Goal: Task Accomplishment & Management: Manage account settings

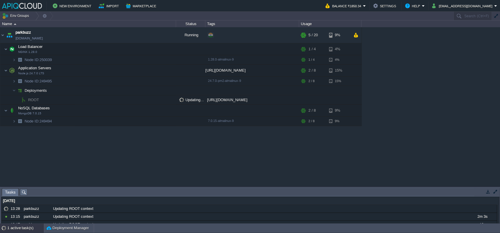
click at [19, 228] on div "1 active task(s)" at bounding box center [25, 228] width 37 height 9
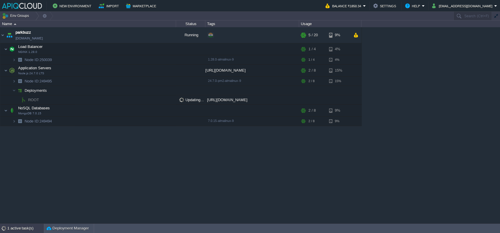
click at [33, 226] on div "1 active task(s)" at bounding box center [25, 228] width 37 height 9
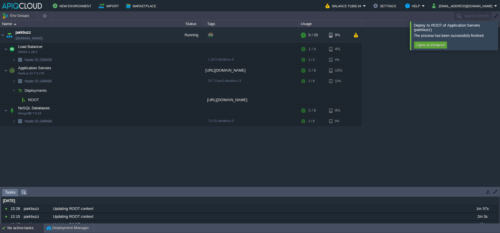
click at [166, 165] on div "parkbuzz [DOMAIN_NAME] Running + Add to Env Group RAM 15% CPU 4% 5 / 20 9% Load…" at bounding box center [250, 106] width 500 height 159
click at [150, 69] on button "button" at bounding box center [149, 70] width 5 height 5
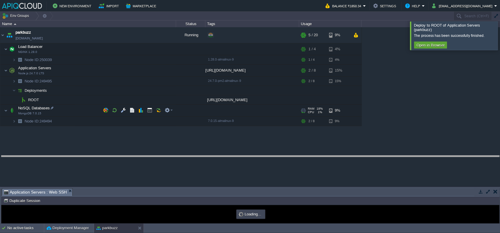
drag, startPoint x: 184, startPoint y: 190, endPoint x: 219, endPoint y: 132, distance: 67.8
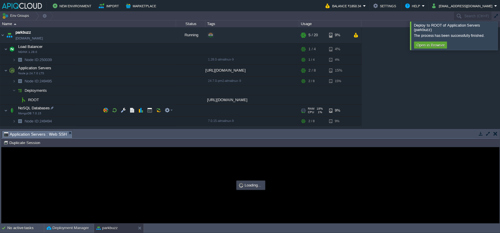
type input "#000000"
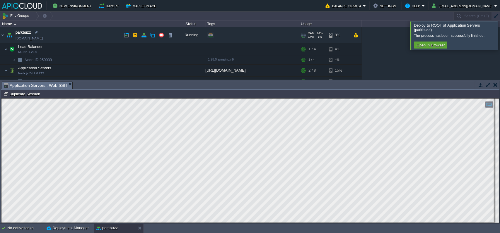
click at [33, 39] on link "[DOMAIN_NAME]" at bounding box center [29, 38] width 27 height 6
click at [43, 39] on link "[DOMAIN_NAME]" at bounding box center [29, 38] width 27 height 6
click at [43, 36] on link "[DOMAIN_NAME]" at bounding box center [29, 38] width 27 height 6
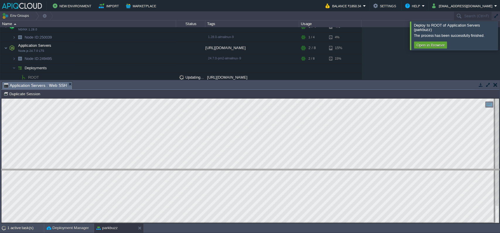
drag, startPoint x: 339, startPoint y: 83, endPoint x: 299, endPoint y: 172, distance: 97.9
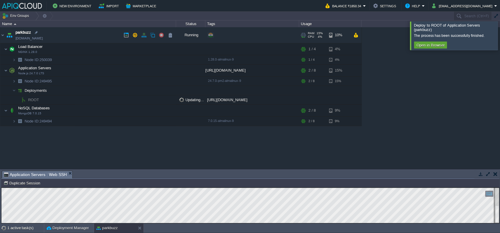
click at [143, 35] on button "button" at bounding box center [143, 35] width 5 height 5
click at [136, 35] on button "button" at bounding box center [134, 35] width 5 height 5
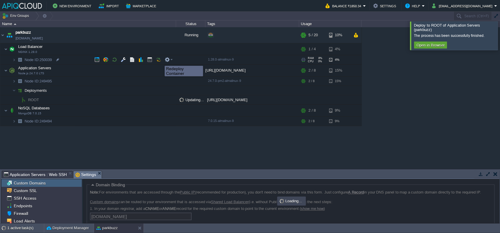
scroll to position [38, 0]
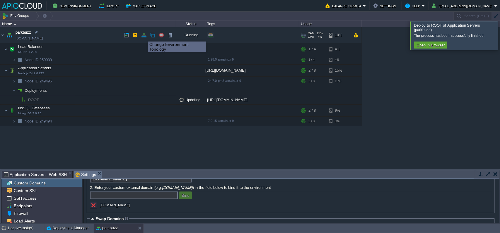
click at [144, 36] on button "button" at bounding box center [143, 35] width 5 height 5
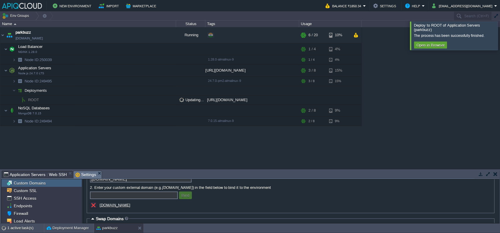
click at [179, 139] on div "parkbuzz [DOMAIN_NAME] Running + Add to Env Group RAM 13% CPU 14% 6 / 20 10% Lo…" at bounding box center [250, 98] width 500 height 142
click at [436, 43] on button "Open in Browser" at bounding box center [430, 44] width 31 height 5
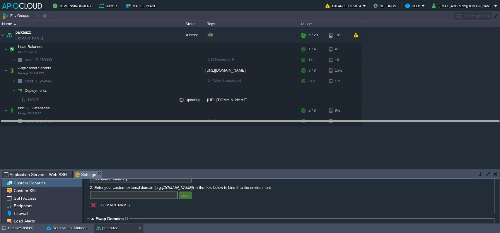
drag, startPoint x: 195, startPoint y: 177, endPoint x: 220, endPoint y: 128, distance: 55.2
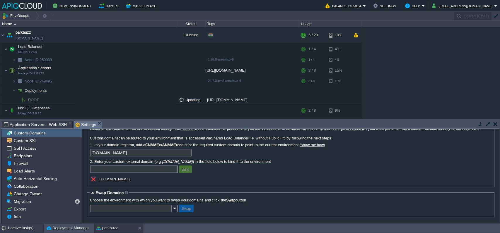
click at [23, 227] on div "1 active task(s)" at bounding box center [25, 228] width 37 height 9
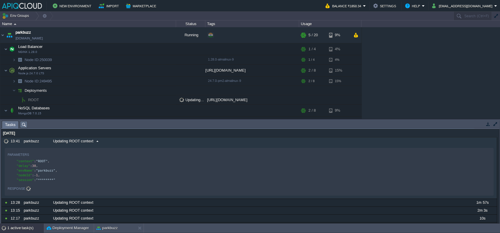
click at [94, 140] on span at bounding box center [97, 141] width 8 height 5
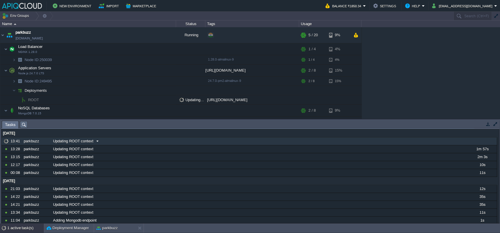
click at [94, 140] on span at bounding box center [97, 141] width 8 height 5
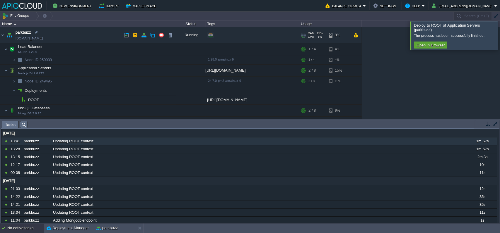
click at [43, 38] on link "[DOMAIN_NAME]" at bounding box center [29, 38] width 27 height 6
click at [143, 36] on button "button" at bounding box center [143, 35] width 5 height 5
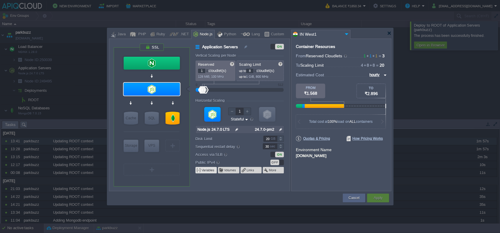
click at [205, 170] on button "Variables" at bounding box center [208, 170] width 13 height 5
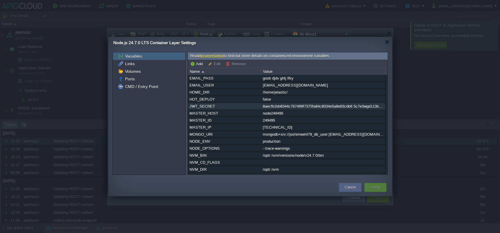
scroll to position [21, 0]
click at [279, 108] on div "8aecfb1bb8344c767499f7375fa84c8034e5a8e83cdb6 5c7e3wgd113b2698d3100adad6fccc3cb…" at bounding box center [323, 106] width 124 height 7
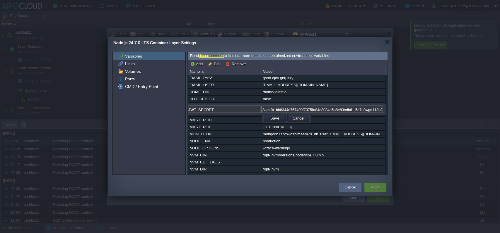
scroll to position [0, 146]
click at [279, 108] on input "8aecfb1bb8344c767499f7375fa84c8034e5a8e83cdb6 5c7e3wgd113b2698d3100adad6fccc3cb…" at bounding box center [322, 110] width 122 height 8
click at [249, 124] on div "MASTER_ID" at bounding box center [224, 120] width 73 height 7
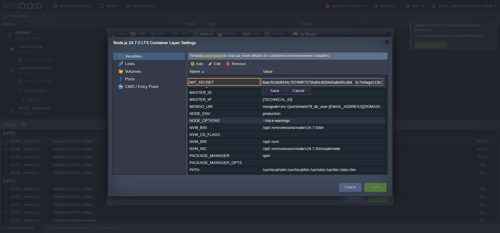
scroll to position [49, 0]
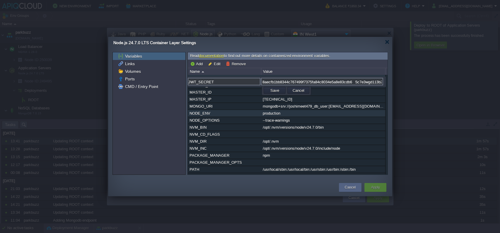
click at [221, 117] on div "NODE_ENV" at bounding box center [224, 113] width 73 height 7
click at [196, 64] on button "Add" at bounding box center [197, 63] width 14 height 5
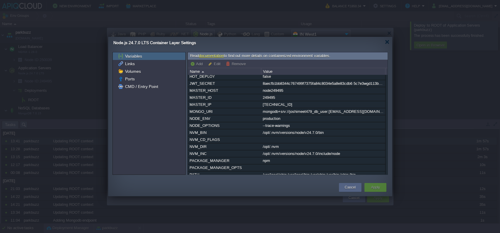
scroll to position [0, 0]
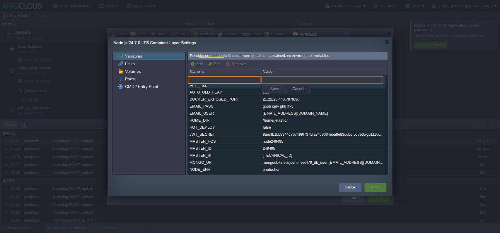
paste input "CLIENT_URL"
type input "CLIENT_URL"
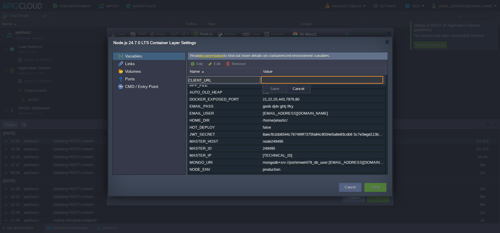
click at [309, 78] on input "text" at bounding box center [322, 80] width 122 height 8
paste input "[URL][DOMAIN_NAME]"
type input "[URL][DOMAIN_NAME]"
click at [272, 90] on button "Save" at bounding box center [275, 88] width 12 height 5
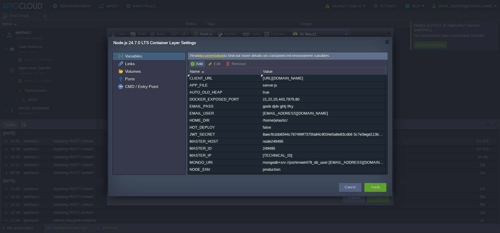
click at [194, 63] on button "Add" at bounding box center [197, 63] width 14 height 5
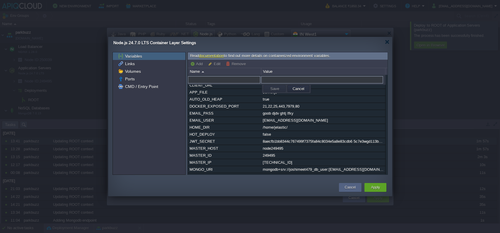
paste input "API_BASE_URL"
type input "API_BASE_URL"
click at [272, 76] on input "text" at bounding box center [322, 80] width 122 height 8
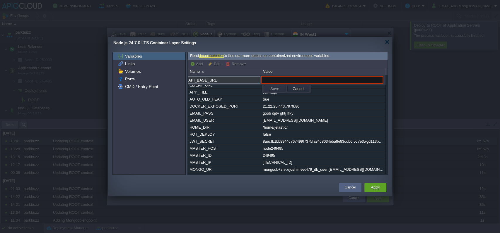
paste input "[URL][DOMAIN_NAME]"
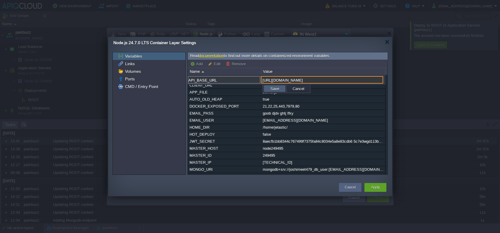
type input "[URL][DOMAIN_NAME]"
click at [276, 89] on button "Save" at bounding box center [275, 88] width 12 height 5
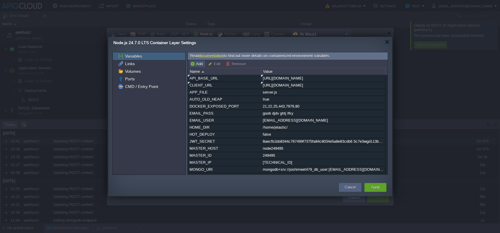
click at [199, 63] on button "Add" at bounding box center [197, 63] width 14 height 5
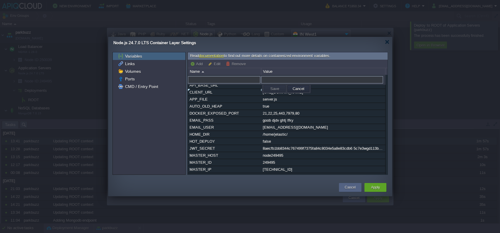
paste input "PHONEPE_MERCHANT_ID"
type input "PHONEPE_MERCHANT_ID"
click at [266, 81] on input "text" at bounding box center [322, 80] width 122 height 8
paste input "M23EAE2RLFJX2"
type input "M23EAE2RLFJX2"
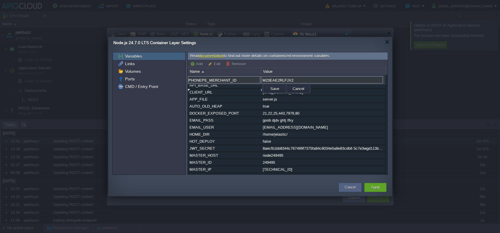
click at [196, 60] on div "Add Edit Remove" at bounding box center [288, 64] width 200 height 8
click at [269, 87] on button "Save" at bounding box center [275, 88] width 12 height 5
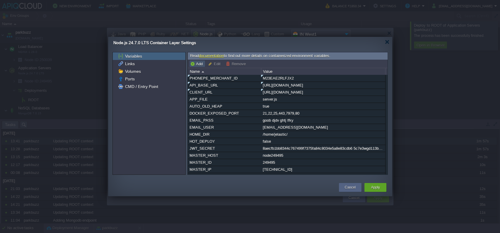
click at [198, 64] on button "Add" at bounding box center [197, 63] width 14 height 5
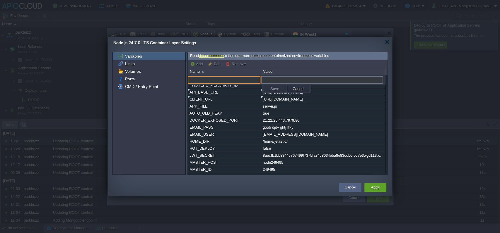
paste input "PHONEPE_CLIENT_ID"
type input "PHONEPE_CLIENT_ID"
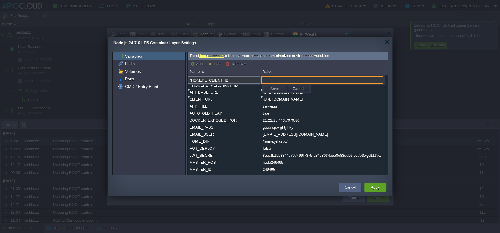
paste input "TEST-M23EAE2RLFJX2_25090"
click at [284, 77] on input "TEST-M23EAE2RLFJX2_25090" at bounding box center [322, 80] width 122 height 8
type input "TEST-M23EAE2RLFJX2_25090"
click at [271, 88] on button "Save" at bounding box center [275, 88] width 12 height 5
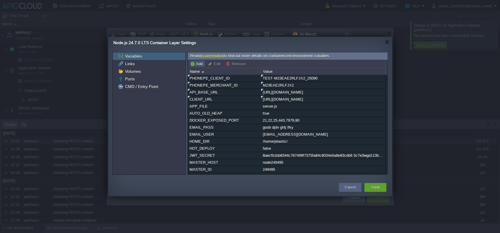
click at [197, 62] on button "Add" at bounding box center [197, 63] width 14 height 5
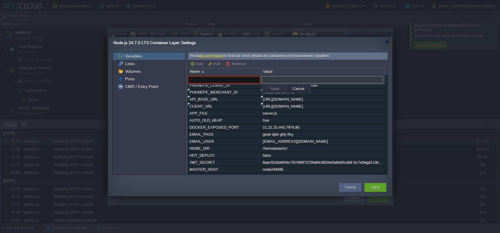
paste input "PHONEPE_CLIENT_SECRET"
click at [224, 81] on input "PHONEPE_CLIENT_SECRET" at bounding box center [224, 80] width 73 height 8
type input "PHONEPE_CLIENT_SECRET"
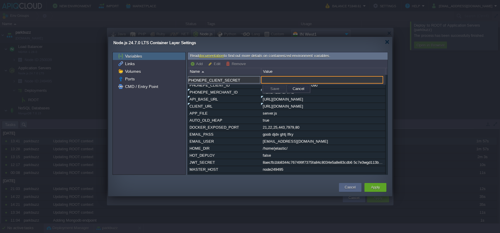
paste input "NTI4NjZhZTQtZjM3OS00NTZkLTg4ZDYtNGM1ZGYyMjM5Y2Ey"
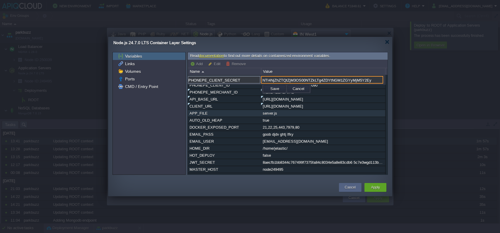
type input "NTI4NjZhZTQtZjM3OS00NTZkLTg4ZDYtNGM1ZGYyMjM5Y2Ey"
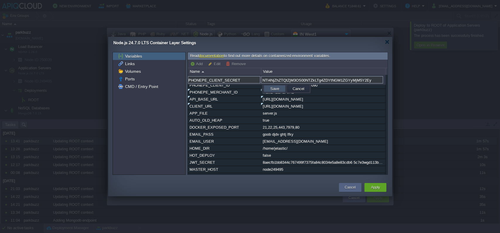
click at [274, 90] on button "Save" at bounding box center [275, 88] width 12 height 5
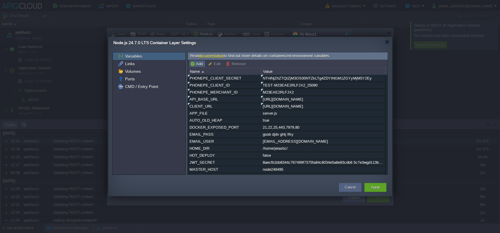
click at [191, 64] on button "Add" at bounding box center [197, 63] width 14 height 5
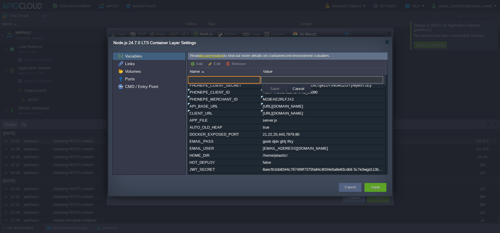
paste input "PHONEPE_CLIENT_VERSION"
type input "PHONEPE_CLIENT_VERSION"
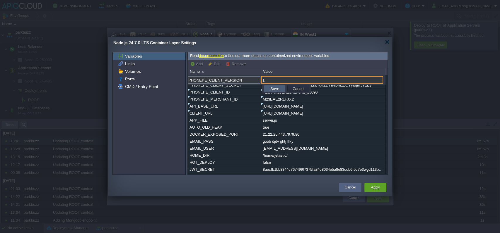
type input "1"
click at [267, 89] on td "Save" at bounding box center [275, 88] width 22 height 7
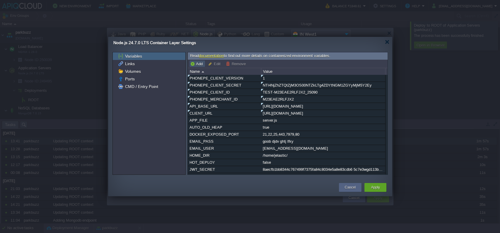
click at [197, 63] on button "Add" at bounding box center [197, 63] width 14 height 5
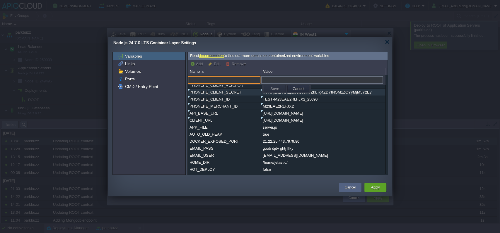
paste input "PHONEPE_ENVIRONMENT"
type input "PHONEPE_ENVIRONMENT"
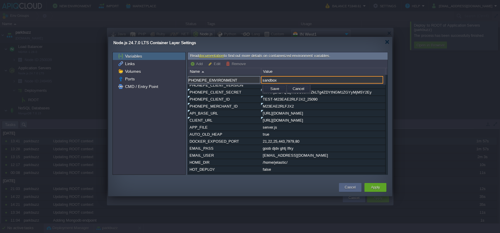
type input "sandbox"
click at [277, 88] on button "Save" at bounding box center [275, 88] width 12 height 5
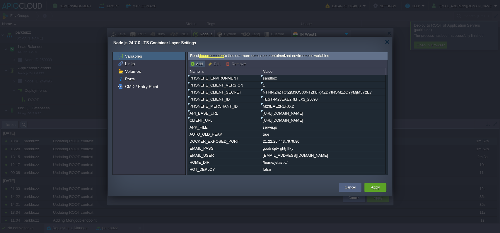
click at [198, 62] on button "Add" at bounding box center [197, 63] width 14 height 5
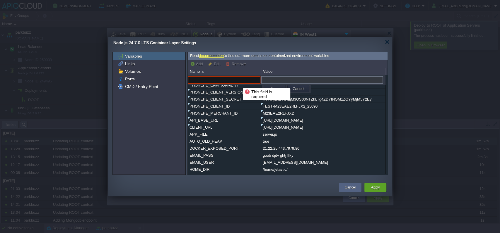
click at [238, 83] on input "text" at bounding box center [224, 80] width 73 height 8
paste input "PHONEPE_WEBHOOK_USERNAME"
type input "PHONEPE_WEBHOOK_USERNAME"
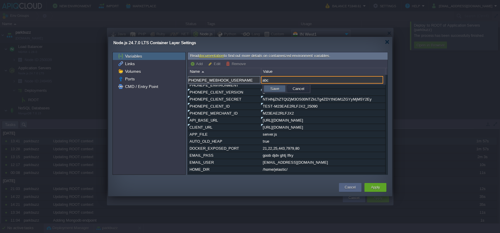
type input "abc"
click at [274, 88] on button "Save" at bounding box center [275, 88] width 12 height 5
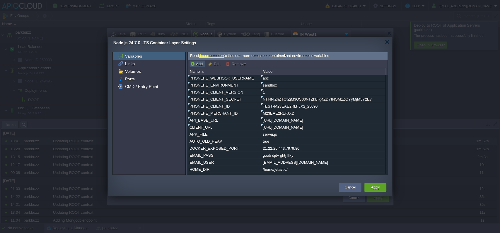
click at [192, 64] on button "Add" at bounding box center [197, 63] width 14 height 5
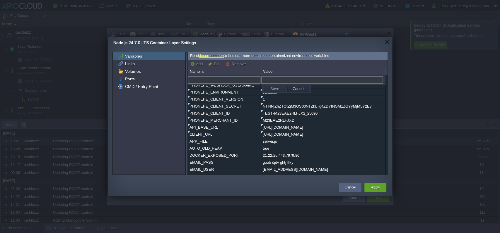
paste input "PHONEPE_WEBHOOK_PASSWORD"
type input "PHONEPE_WEBHOOK_PASSWORD"
click at [280, 78] on input "text" at bounding box center [322, 80] width 122 height 8
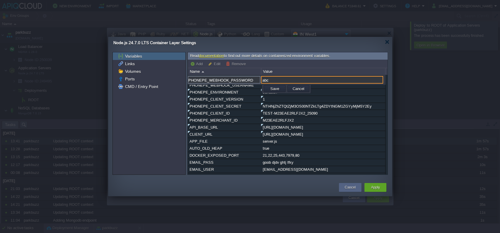
type input "abc"
click at [269, 91] on button "Save" at bounding box center [275, 88] width 12 height 5
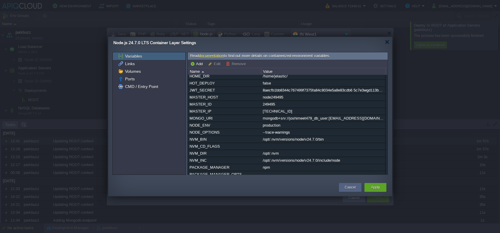
scroll to position [101, 0]
click at [373, 185] on button "Apply" at bounding box center [375, 188] width 9 height 6
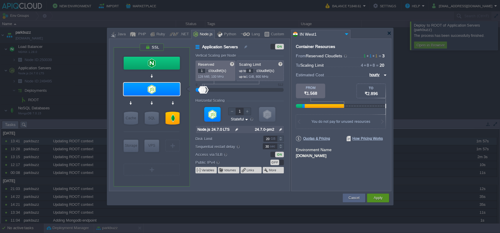
click at [380, 197] on button "Apply" at bounding box center [377, 198] width 9 height 6
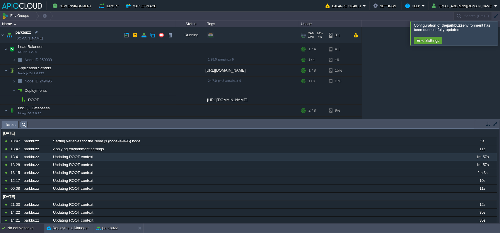
click at [38, 42] on td "parkbuzz [DOMAIN_NAME]" at bounding box center [88, 35] width 176 height 16
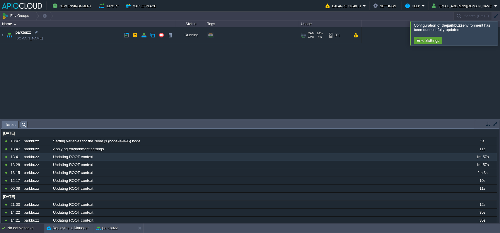
click at [43, 40] on link "[DOMAIN_NAME]" at bounding box center [29, 38] width 27 height 6
click at [3, 35] on img at bounding box center [2, 35] width 5 height 16
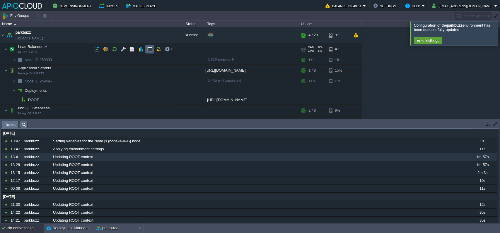
click at [148, 52] on td at bounding box center [149, 49] width 9 height 9
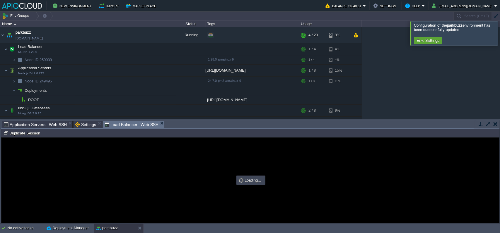
scroll to position [0, 0]
type input "#000000"
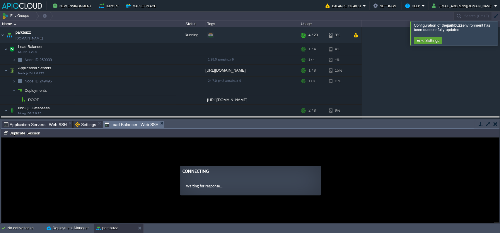
drag, startPoint x: 197, startPoint y: 126, endPoint x: 216, endPoint y: 93, distance: 37.7
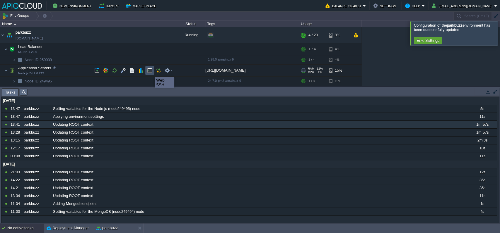
click at [150, 72] on button "button" at bounding box center [149, 70] width 5 height 5
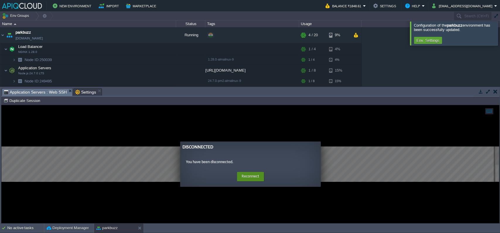
click at [252, 177] on button "Reconnect" at bounding box center [250, 176] width 27 height 9
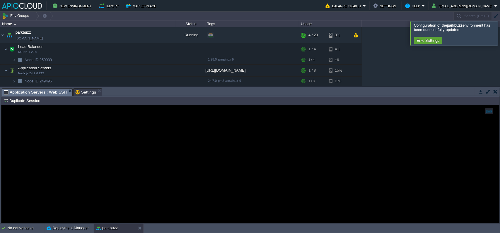
click at [42, 93] on span "Application Servers : Web SSH" at bounding box center [35, 92] width 63 height 7
click at [120, 143] on div at bounding box center [250, 164] width 498 height 118
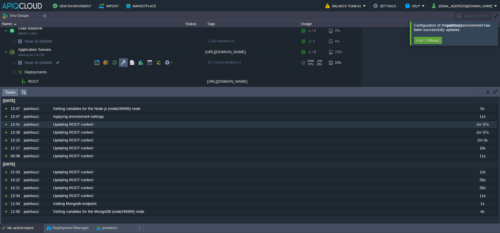
scroll to position [18, 0]
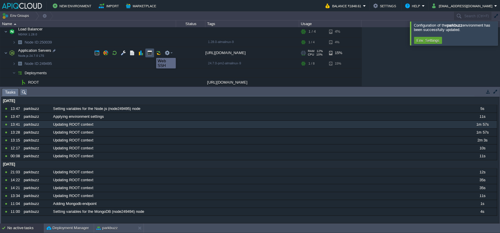
click at [152, 53] on button "button" at bounding box center [149, 52] width 5 height 5
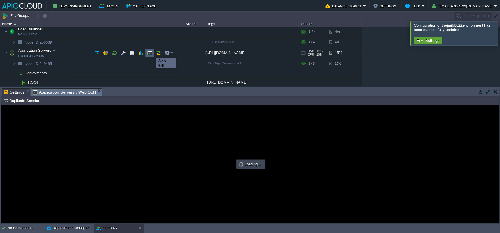
scroll to position [0, 0]
type input "#000000"
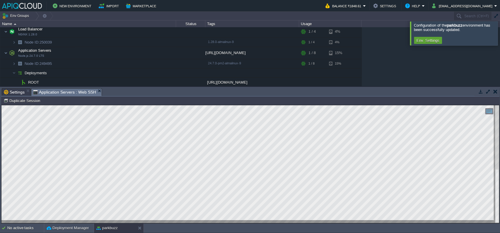
click at [45, 105] on html "Copy: Ctrl + Shift + C Paste: Ctrl + V Settings: Ctrl + Shift + Alt 0" at bounding box center [250, 105] width 498 height 0
click at [14, 105] on html "Copy: Ctrl + Shift + C Paste: Ctrl + V Settings: Ctrl + Shift + Alt 0" at bounding box center [250, 105] width 498 height 0
click at [497, 180] on div at bounding box center [497, 164] width 4 height 118
click at [495, 105] on html "Copy: Ctrl + Shift + C Paste: Ctrl + V Settings: Ctrl + Shift + Alt 0" at bounding box center [250, 105] width 498 height 0
click at [492, 222] on div at bounding box center [250, 164] width 498 height 118
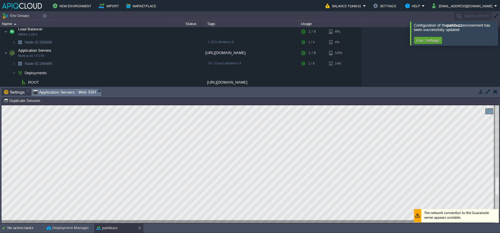
click at [490, 211] on div at bounding box center [250, 164] width 498 height 118
click at [490, 105] on html "Copy: Ctrl + Shift + C Paste: Ctrl + V Settings: Ctrl + Shift + Alt 0" at bounding box center [250, 105] width 498 height 0
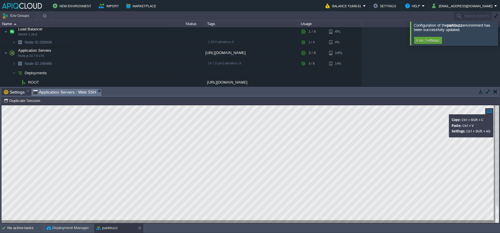
click at [490, 112] on div at bounding box center [489, 111] width 8 height 6
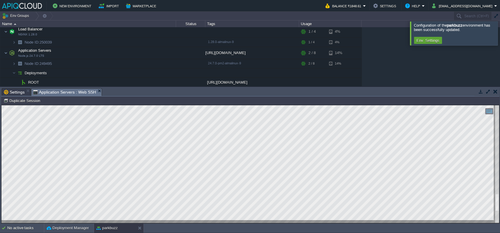
scroll to position [78, 165]
click at [29, 105] on html "Copy: Ctrl + Shift + C Paste: Ctrl + V Settings: Ctrl + Shift + Alt 0" at bounding box center [250, 105] width 498 height 0
type textarea "/lor/.ips/dolorsit/amet/c13.0.7/adi/elit_seddoei/te9/inc/UTL.et:0149:27 do /mag…"
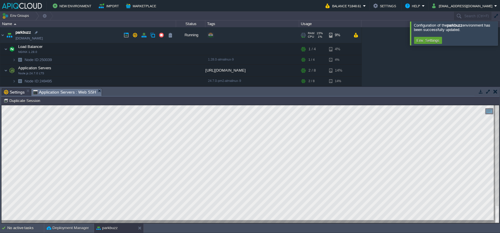
click at [37, 37] on link "[DOMAIN_NAME]" at bounding box center [29, 38] width 27 height 6
click at [27, 103] on button "Duplicate Session" at bounding box center [23, 100] width 38 height 5
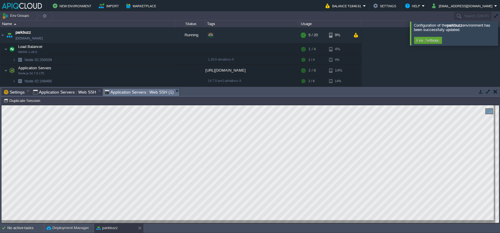
type input "#000000"
click at [116, 67] on td at bounding box center [114, 70] width 9 height 9
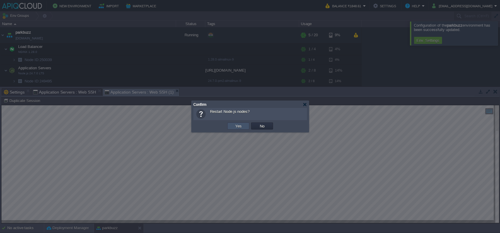
click at [242, 127] on button "Yes" at bounding box center [238, 126] width 10 height 5
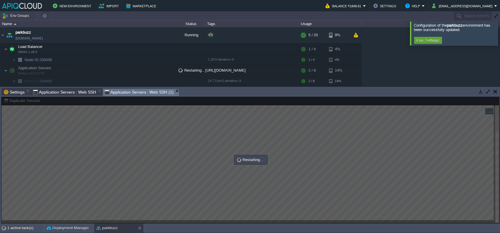
click at [76, 89] on span "Application Servers : Web SSH" at bounding box center [64, 92] width 63 height 7
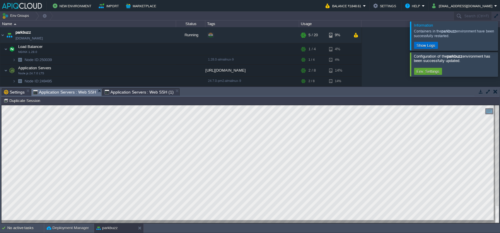
click at [426, 48] on td "Show Logs" at bounding box center [426, 45] width 24 height 7
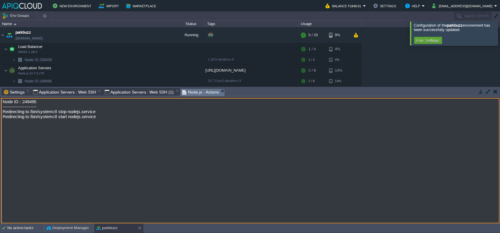
drag, startPoint x: 102, startPoint y: 122, endPoint x: 11, endPoint y: 107, distance: 92.3
click at [10, 108] on textarea "Node ID : 249495 ----------------------- Redirecting to /bin/systemctl stop nod…" at bounding box center [250, 161] width 498 height 126
click at [138, 95] on span "Application Servers : Web SSH (1)" at bounding box center [139, 92] width 69 height 7
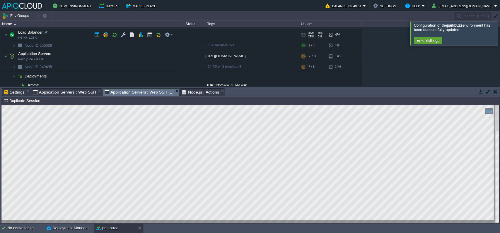
scroll to position [14, 0]
click at [168, 35] on button "button" at bounding box center [167, 35] width 5 height 5
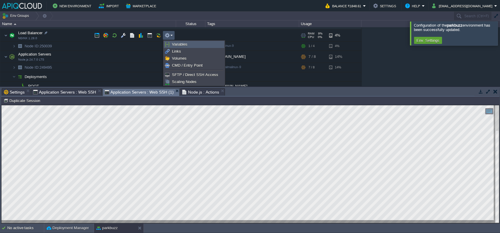
click at [173, 43] on span "Variables" at bounding box center [180, 44] width 16 height 4
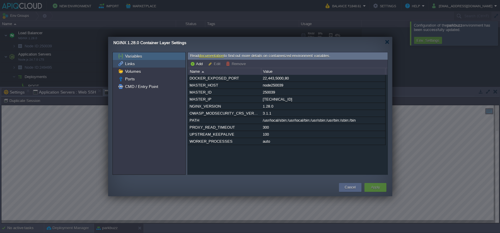
click at [156, 64] on div "Links" at bounding box center [149, 64] width 73 height 8
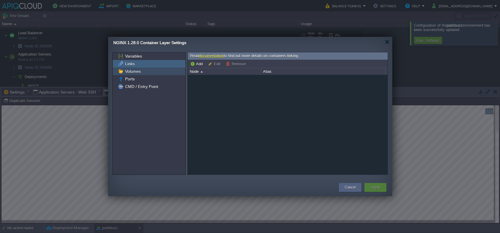
click at [156, 72] on div "Volumes" at bounding box center [149, 72] width 73 height 8
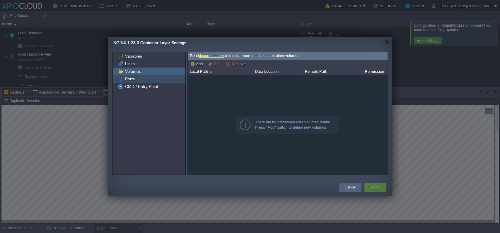
click at [169, 79] on div "Ports" at bounding box center [149, 79] width 73 height 8
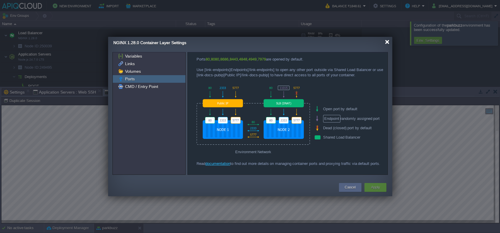
click at [385, 42] on div at bounding box center [387, 42] width 4 height 4
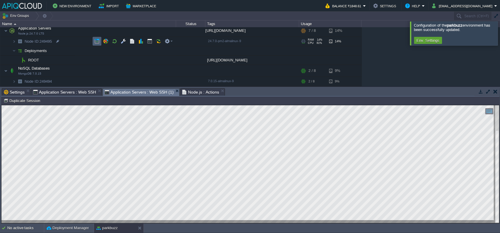
scroll to position [0, 0]
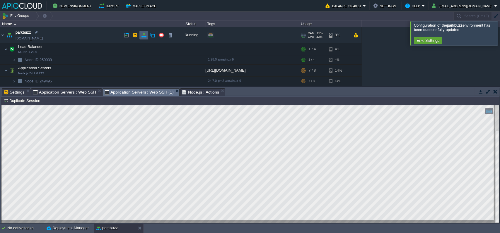
click at [141, 34] on button "button" at bounding box center [143, 35] width 5 height 5
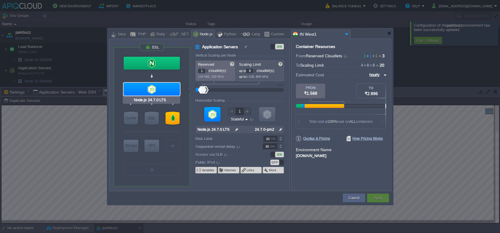
type input "NGINX 1.28.0"
click at [202, 168] on button "Variables" at bounding box center [208, 170] width 13 height 5
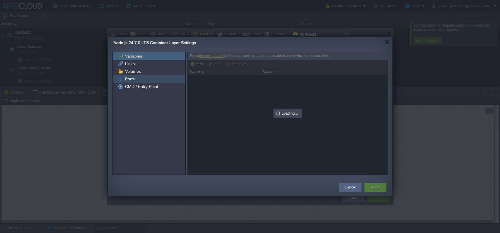
click at [153, 78] on div "Ports" at bounding box center [149, 79] width 73 height 8
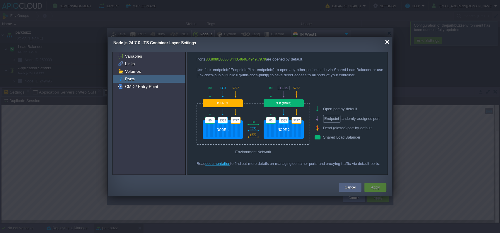
click at [387, 42] on div at bounding box center [387, 42] width 4 height 4
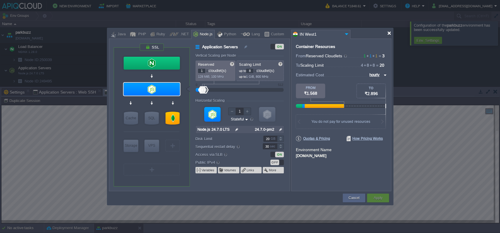
click at [389, 33] on div at bounding box center [389, 33] width 4 height 4
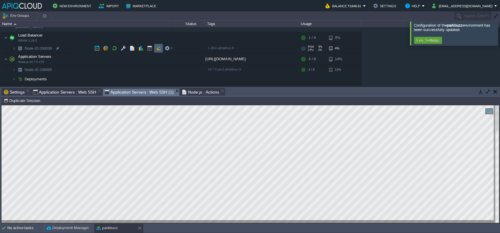
scroll to position [12, 0]
click at [171, 48] on em at bounding box center [169, 47] width 8 height 5
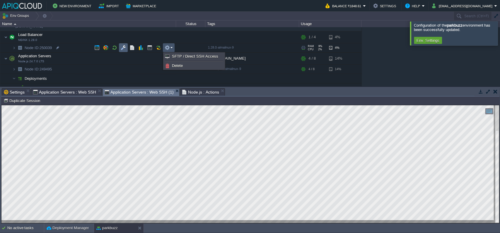
click at [121, 46] on button "button" at bounding box center [123, 47] width 5 height 5
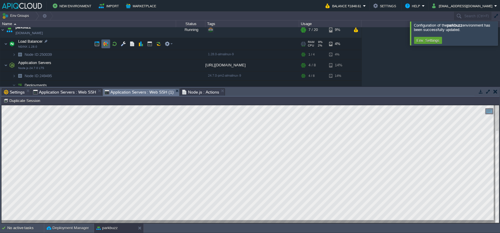
scroll to position [1, 0]
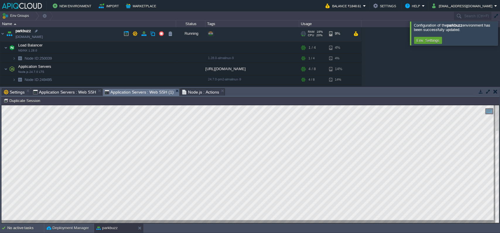
drag, startPoint x: 112, startPoint y: 33, endPoint x: 124, endPoint y: 34, distance: 12.3
click at [120, 33] on td "parkbuzz [DOMAIN_NAME]" at bounding box center [88, 34] width 176 height 16
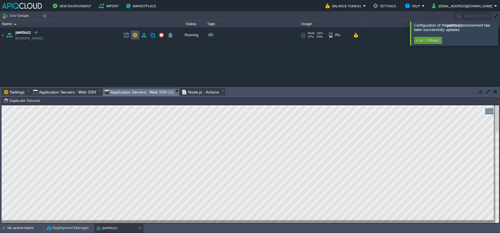
click at [137, 34] on button "button" at bounding box center [134, 35] width 5 height 5
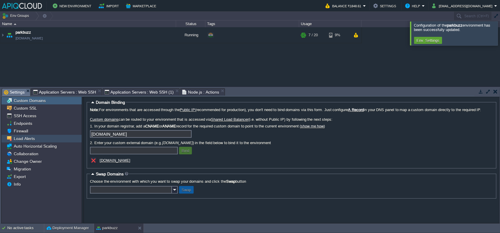
click at [23, 138] on span "Load Alerts" at bounding box center [24, 138] width 23 height 5
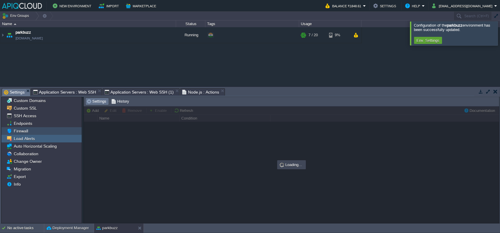
click at [28, 132] on div "Firewall" at bounding box center [41, 131] width 80 height 8
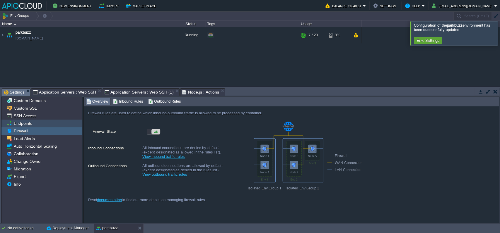
click at [41, 124] on div "Endpoints" at bounding box center [41, 124] width 80 height 8
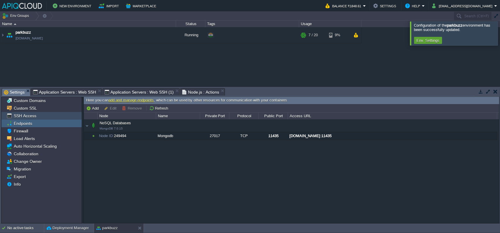
click at [31, 114] on span "SSH Access" at bounding box center [25, 115] width 25 height 5
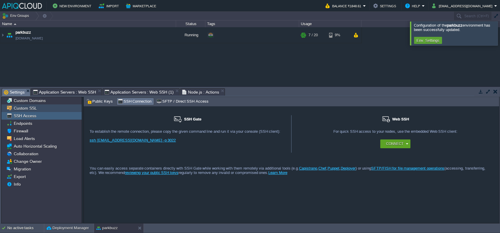
click at [35, 109] on span "Custom SSL" at bounding box center [25, 108] width 25 height 5
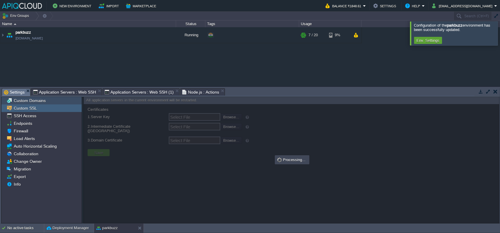
click at [37, 100] on span "Custom Domains" at bounding box center [30, 100] width 34 height 5
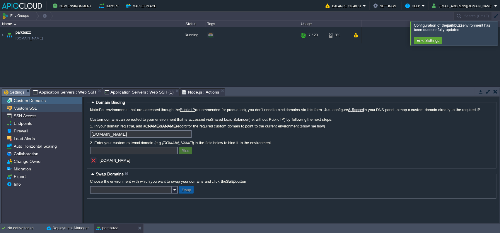
click at [31, 107] on span "Custom SSL" at bounding box center [25, 108] width 25 height 5
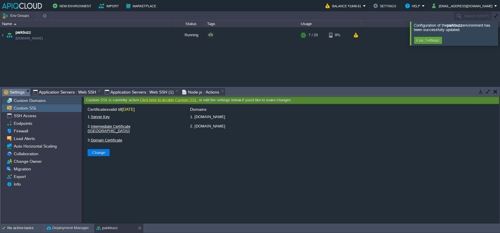
click at [34, 104] on div "Custom Domains" at bounding box center [41, 101] width 80 height 8
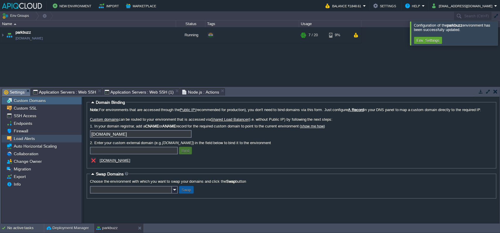
click at [21, 139] on span "Load Alerts" at bounding box center [24, 138] width 23 height 5
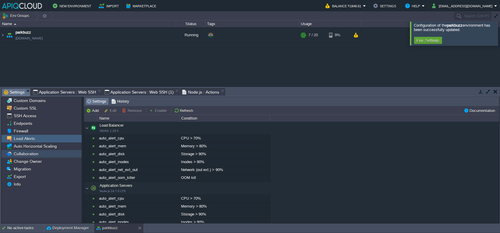
click at [28, 152] on span "Collaboration" at bounding box center [26, 153] width 27 height 5
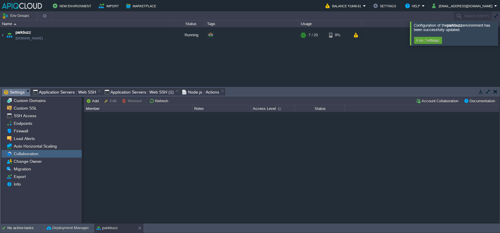
drag, startPoint x: 195, startPoint y: 93, endPoint x: 180, endPoint y: 116, distance: 27.4
click at [114, 96] on div "Tasks Activity Log Archive Git / SVN Settings Application Servers : Web SSH App…" at bounding box center [250, 92] width 498 height 8
click at [116, 94] on span "Application Servers : Web SSH (1)" at bounding box center [139, 92] width 69 height 7
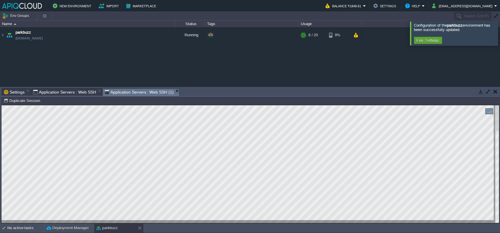
click at [62, 90] on span "Application Servers : Web SSH" at bounding box center [64, 92] width 63 height 7
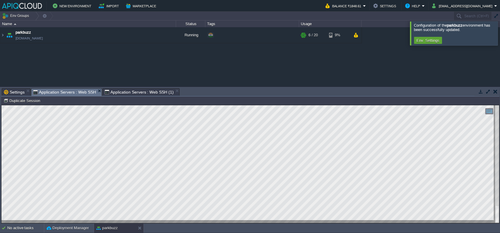
click at [152, 90] on span "Application Servers : Web SSH (1)" at bounding box center [139, 92] width 69 height 7
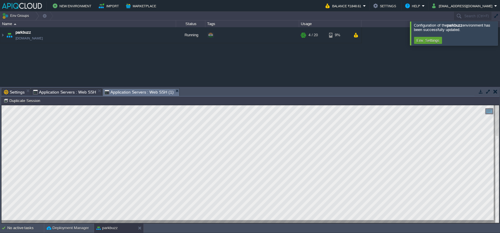
click at [67, 92] on span "Application Servers : Web SSH" at bounding box center [64, 92] width 63 height 7
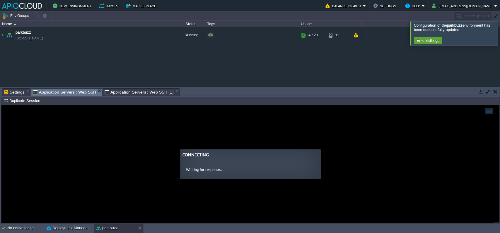
click at [247, 133] on guac-modal "Connecting Waiting for response..." at bounding box center [250, 164] width 498 height 118
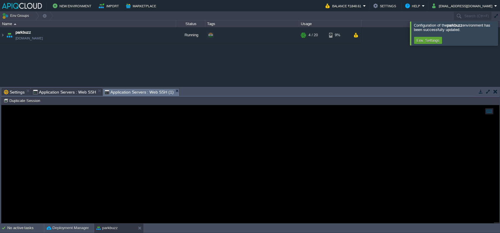
click at [127, 92] on span "Application Servers : Web SSH (1)" at bounding box center [139, 92] width 69 height 7
click at [71, 92] on span "Application Servers : Web SSH" at bounding box center [64, 92] width 63 height 7
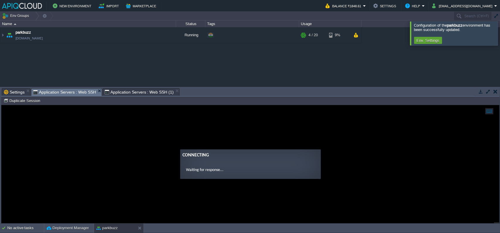
click at [204, 131] on guac-modal "Connecting Waiting for response..." at bounding box center [250, 164] width 498 height 118
